Goal: Information Seeking & Learning: Learn about a topic

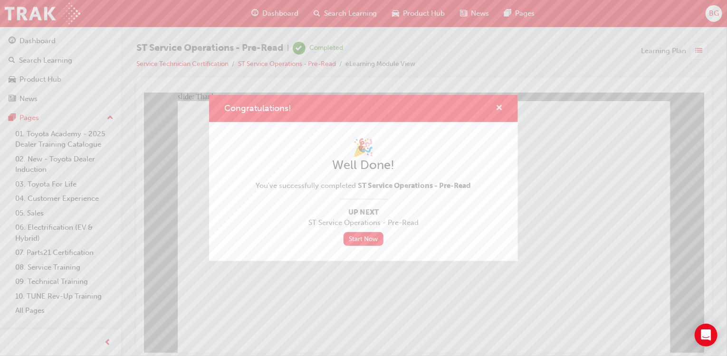
click at [496, 115] on button "Congratulations!" at bounding box center [499, 109] width 7 height 12
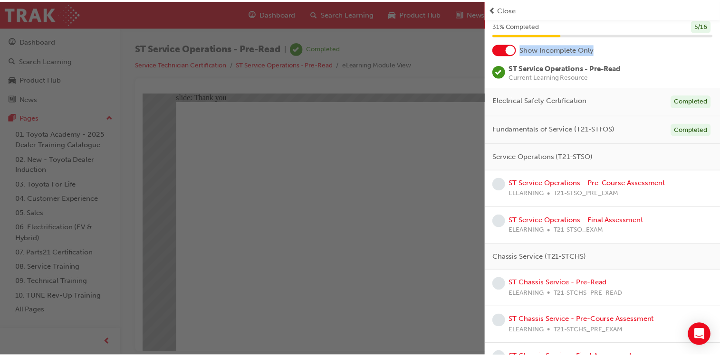
scroll to position [34, 0]
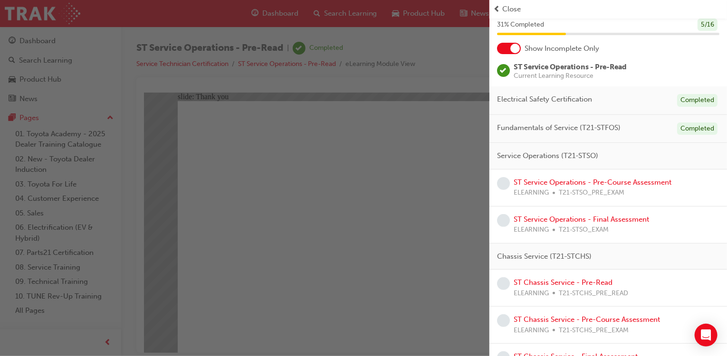
click at [639, 152] on div "Service Operations (T21-STSO)" at bounding box center [609, 156] width 238 height 27
click at [596, 178] on link "ST Service Operations - Pre-Course Assessment" at bounding box center [593, 182] width 158 height 9
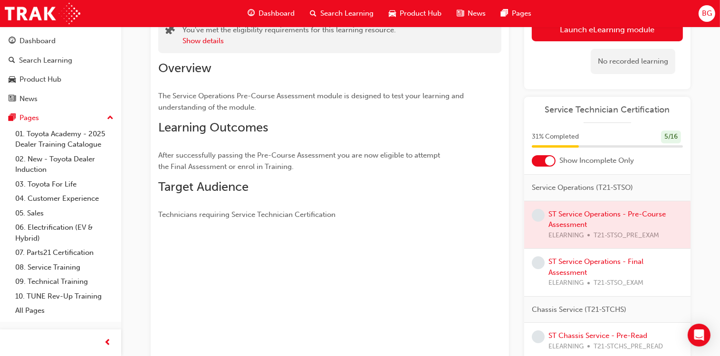
scroll to position [65, 0]
click at [575, 231] on div at bounding box center [607, 226] width 166 height 48
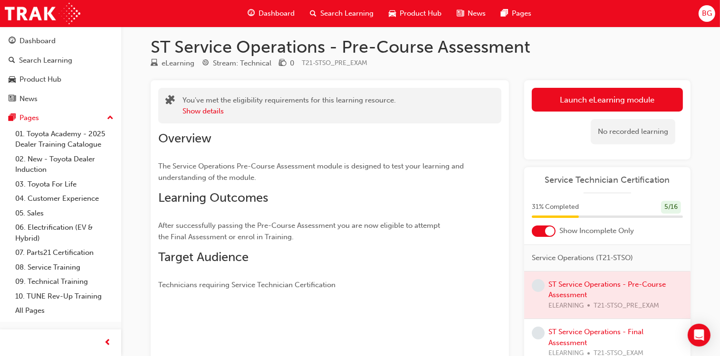
scroll to position [7, 0]
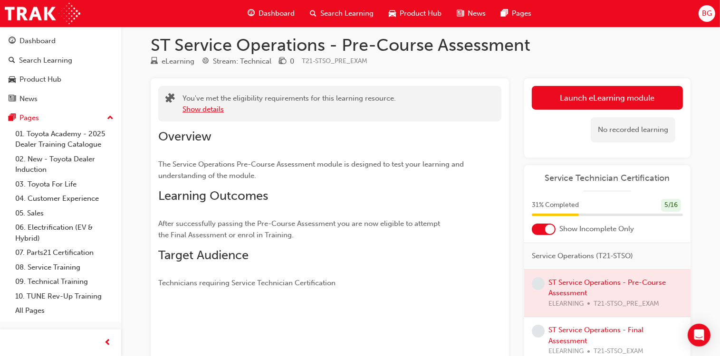
click at [218, 109] on button "Show details" at bounding box center [203, 109] width 41 height 11
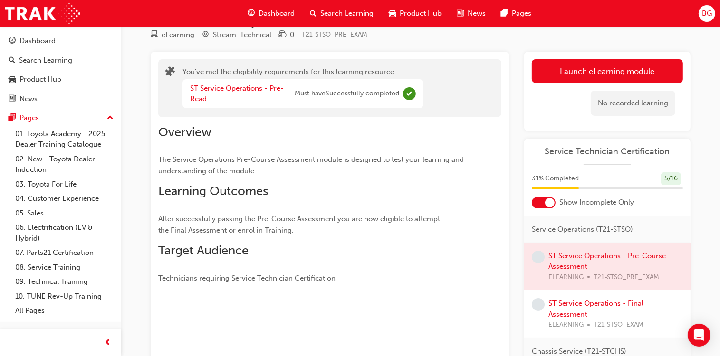
scroll to position [36, 0]
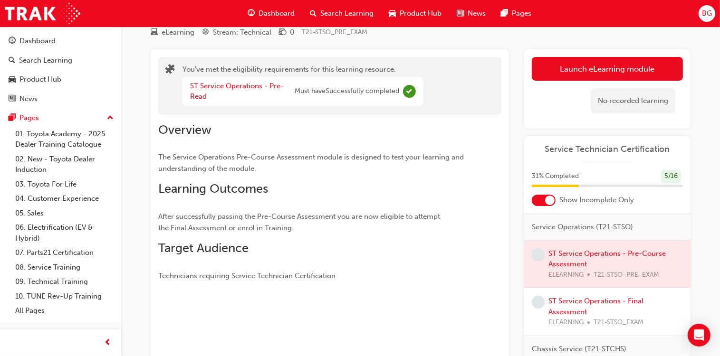
click at [568, 273] on div at bounding box center [607, 265] width 166 height 48
drag, startPoint x: 568, startPoint y: 273, endPoint x: 585, endPoint y: 232, distance: 43.5
click at [585, 232] on div "Service Operations (T21-STSO) ST Service Operations - Pre-Course Assessment ELE…" at bounding box center [607, 275] width 166 height 122
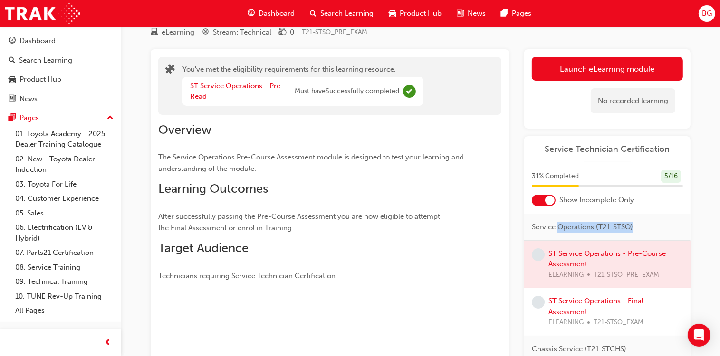
click at [585, 232] on span "Service Operations (T21-STSO)" at bounding box center [582, 227] width 101 height 11
click at [536, 233] on span "Service Operations (T21-STSO)" at bounding box center [582, 227] width 101 height 11
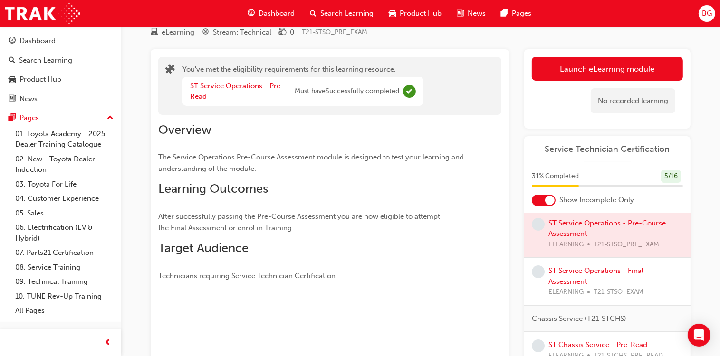
scroll to position [95, 0]
click at [563, 259] on div at bounding box center [607, 235] width 166 height 48
click at [567, 233] on div at bounding box center [607, 235] width 166 height 48
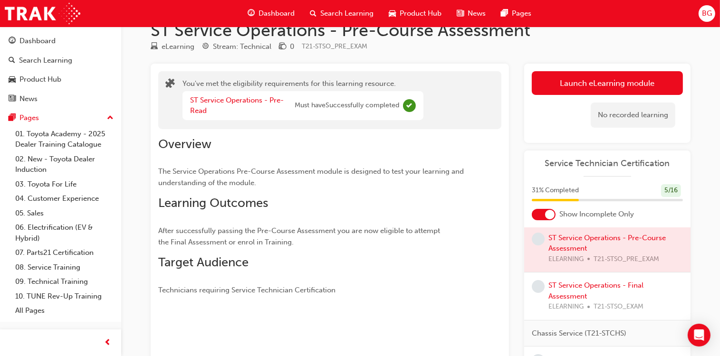
scroll to position [21, 0]
click at [542, 88] on link "Launch eLearning module" at bounding box center [607, 84] width 151 height 24
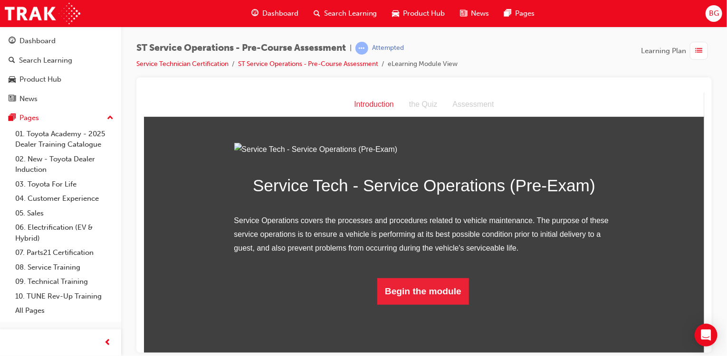
scroll to position [56, 0]
click at [447, 305] on button "Begin the module" at bounding box center [423, 291] width 92 height 27
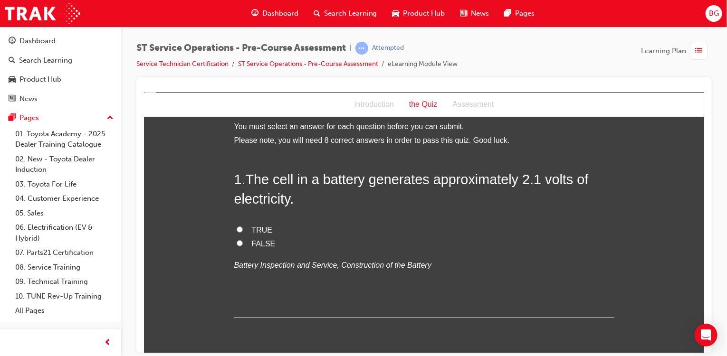
scroll to position [1, 0]
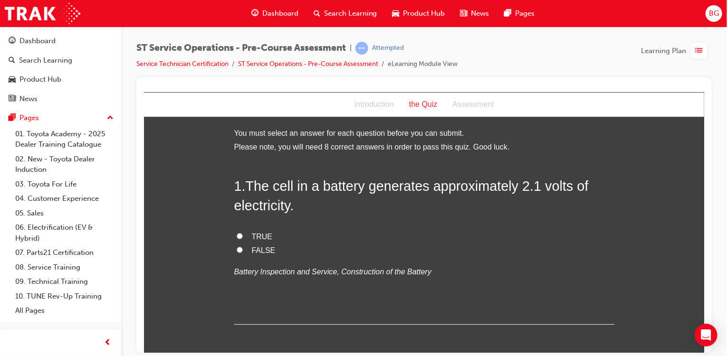
click at [239, 233] on label "TRUE" at bounding box center [424, 237] width 380 height 14
click at [239, 233] on input "TRUE" at bounding box center [239, 236] width 6 height 6
radio input "true"
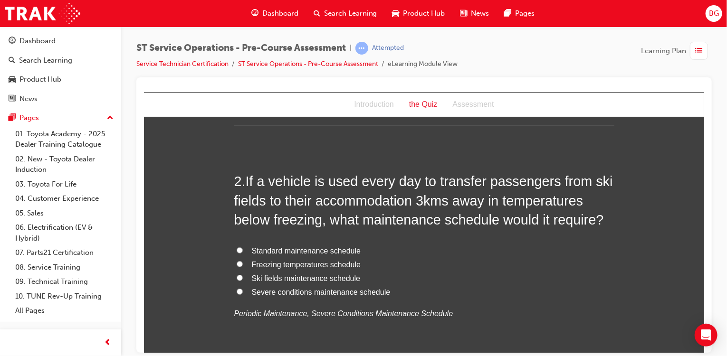
scroll to position [202, 0]
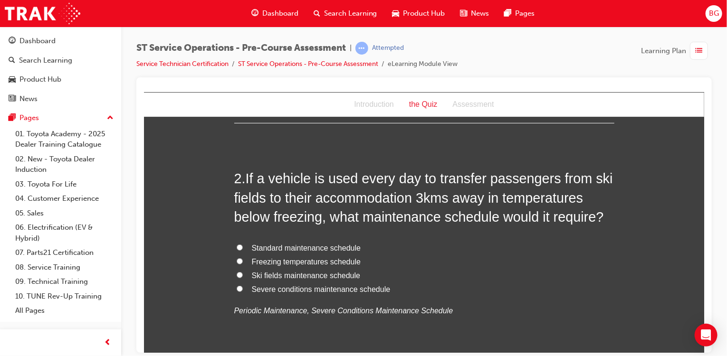
click at [357, 288] on span "Severe conditions maintenance schedule" at bounding box center [320, 289] width 139 height 8
click at [242, 288] on input "Severe conditions maintenance schedule" at bounding box center [239, 289] width 6 height 6
radio input "true"
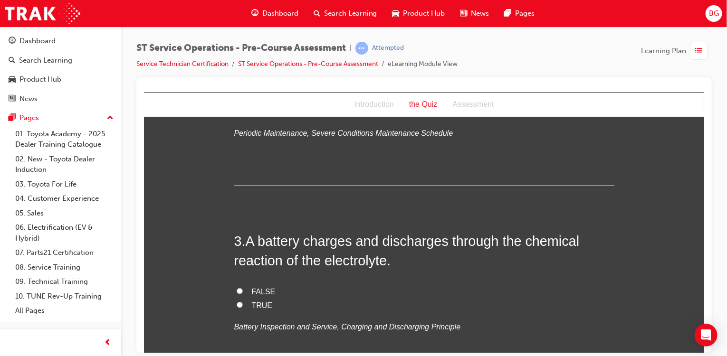
scroll to position [385, 0]
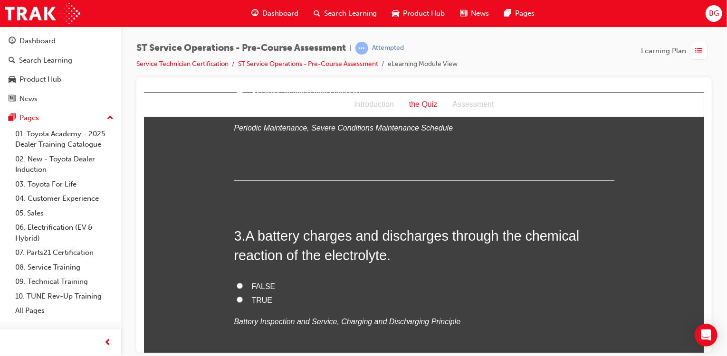
click at [257, 297] on span "TRUE" at bounding box center [261, 300] width 21 height 8
click at [242, 297] on input "TRUE" at bounding box center [239, 300] width 6 height 6
radio input "true"
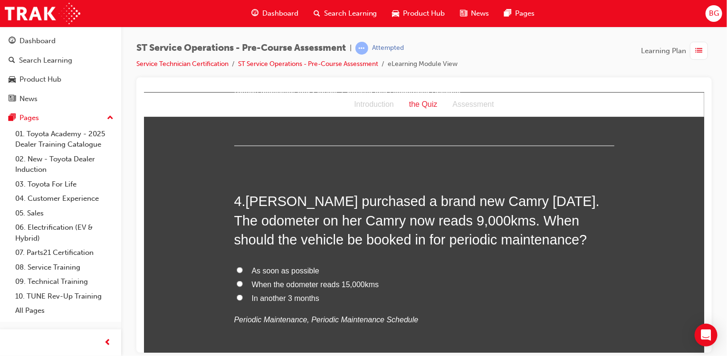
scroll to position [615, 0]
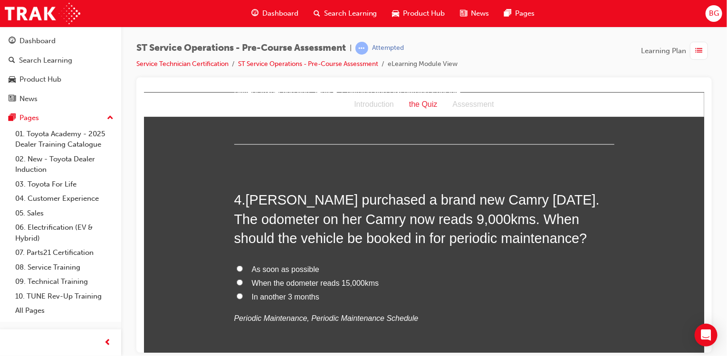
click at [292, 269] on span "As soon as possible" at bounding box center [284, 269] width 67 height 8
click at [242, 269] on input "As soon as possible" at bounding box center [239, 269] width 6 height 6
radio input "true"
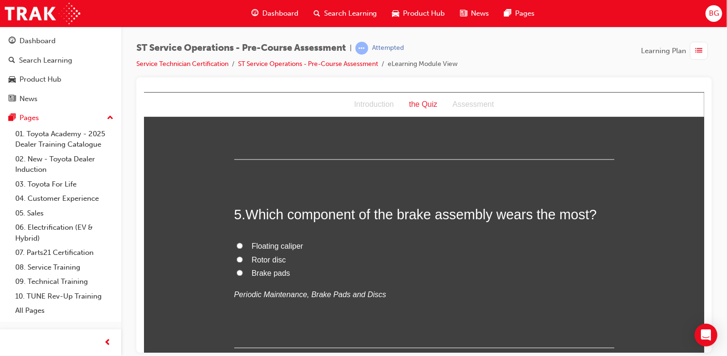
scroll to position [829, 0]
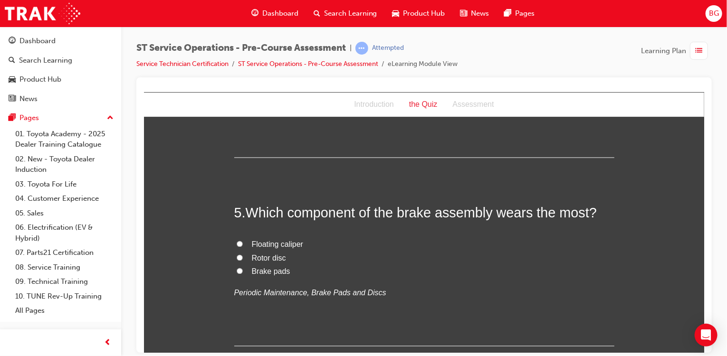
click at [271, 268] on span "Brake pads" at bounding box center [270, 272] width 38 height 8
click at [242, 268] on input "Brake pads" at bounding box center [239, 271] width 6 height 6
radio input "true"
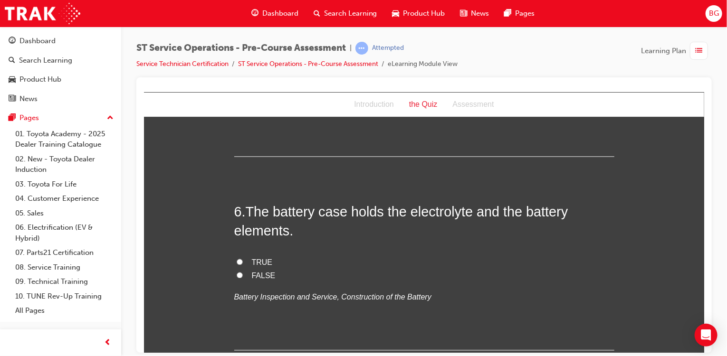
scroll to position [1022, 0]
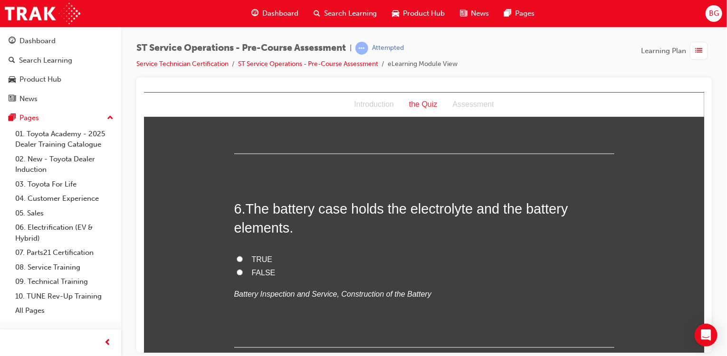
click at [375, 242] on div "6 . The battery case holds the electrolyte and the battery elements. TRUE FALSE…" at bounding box center [424, 273] width 380 height 148
click at [258, 256] on span "TRUE" at bounding box center [261, 259] width 21 height 8
click at [242, 256] on input "TRUE" at bounding box center [239, 259] width 6 height 6
radio input "true"
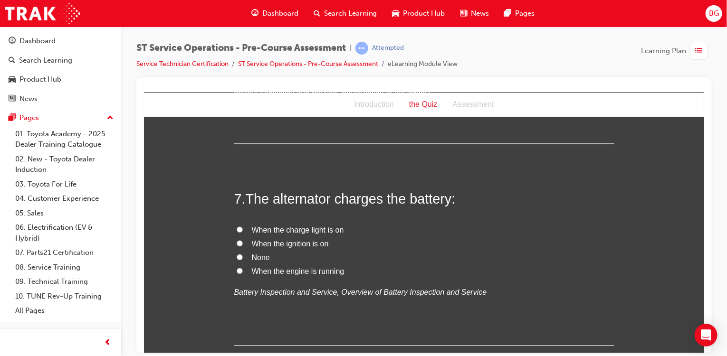
scroll to position [1226, 0]
click at [260, 269] on span "When the engine is running" at bounding box center [297, 271] width 93 height 8
click at [242, 269] on input "When the engine is running" at bounding box center [239, 270] width 6 height 6
radio input "true"
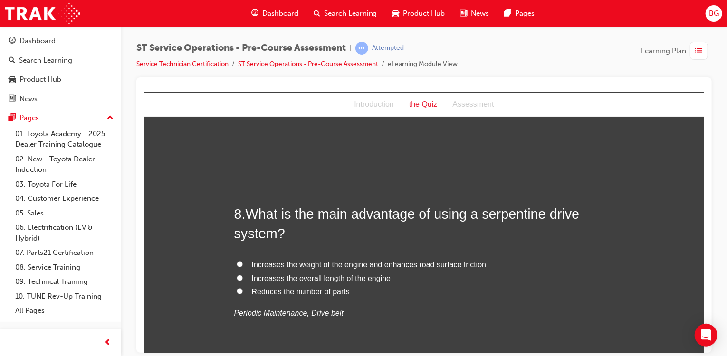
scroll to position [1413, 0]
click at [255, 290] on span "Reduces the number of parts" at bounding box center [300, 292] width 98 height 8
click at [242, 290] on input "Reduces the number of parts" at bounding box center [239, 291] width 6 height 6
radio input "true"
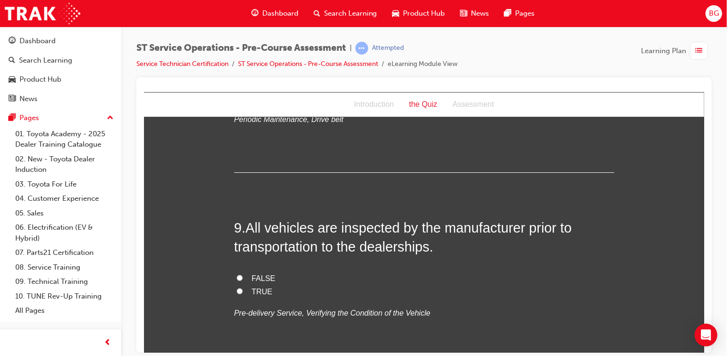
scroll to position [1606, 0]
click at [256, 288] on span "TRUE" at bounding box center [261, 292] width 21 height 8
click at [242, 288] on input "TRUE" at bounding box center [239, 291] width 6 height 6
radio input "true"
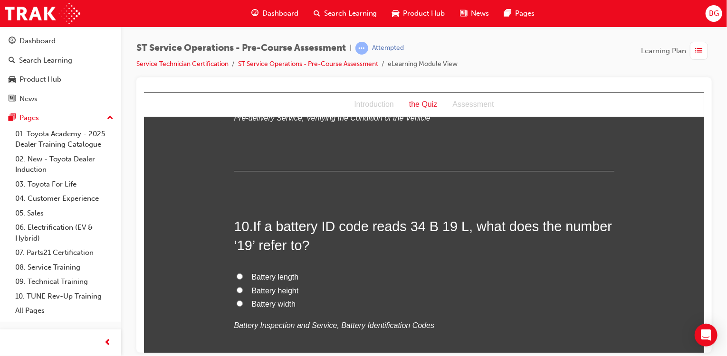
scroll to position [1802, 0]
click at [258, 276] on span "Battery length" at bounding box center [274, 276] width 47 height 8
click at [242, 276] on input "Battery length" at bounding box center [239, 276] width 6 height 6
radio input "true"
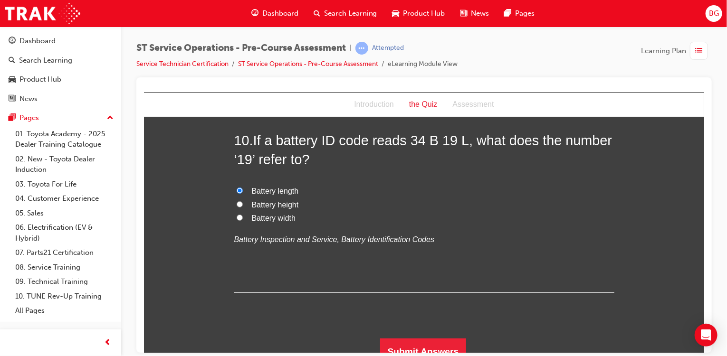
scroll to position [1898, 0]
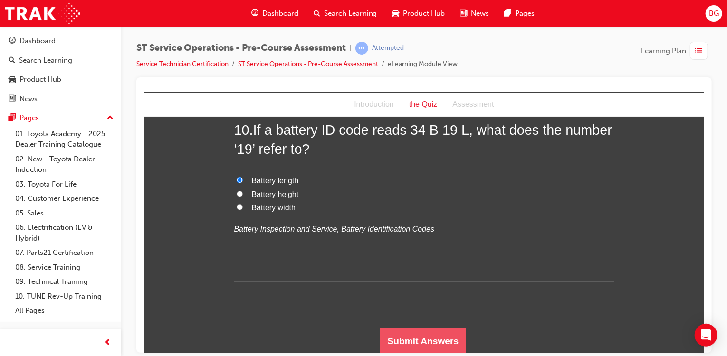
click at [406, 339] on button "Submit Answers" at bounding box center [423, 341] width 87 height 27
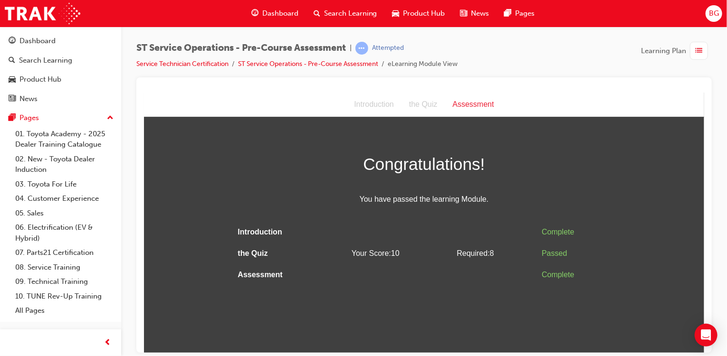
scroll to position [0, 0]
click at [696, 47] on span "list-icon" at bounding box center [699, 51] width 7 height 12
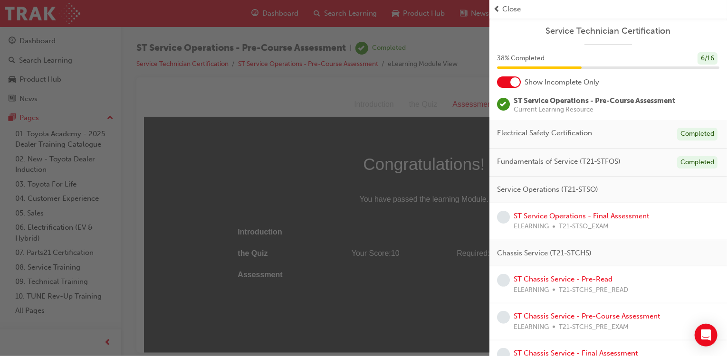
click at [477, 142] on div "button" at bounding box center [245, 178] width 490 height 356
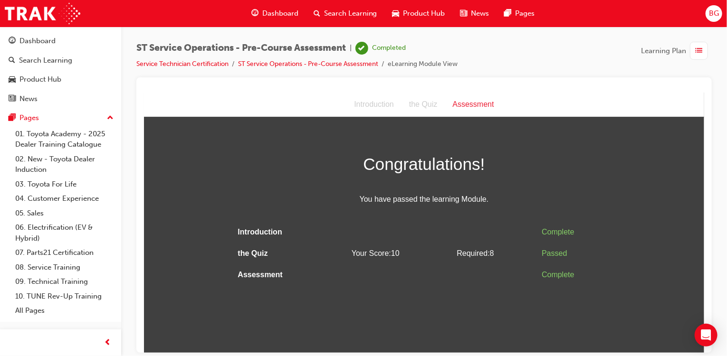
click at [724, 11] on div "Dashboard Search Learning Product Hub News Pages BG" at bounding box center [363, 13] width 727 height 27
click at [715, 16] on span "BG" at bounding box center [714, 13] width 10 height 11
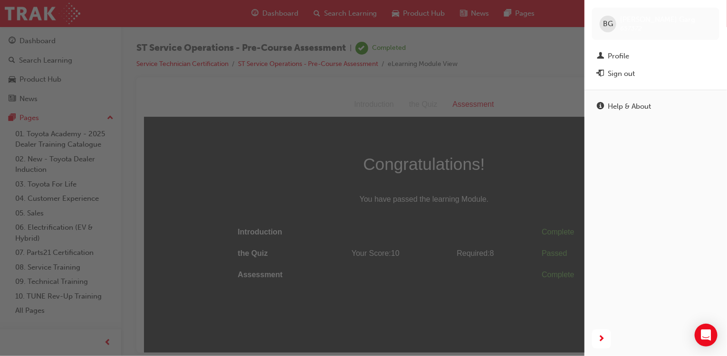
click at [667, 67] on button "Sign out" at bounding box center [655, 74] width 127 height 18
